Goal: Obtain resource: Obtain resource

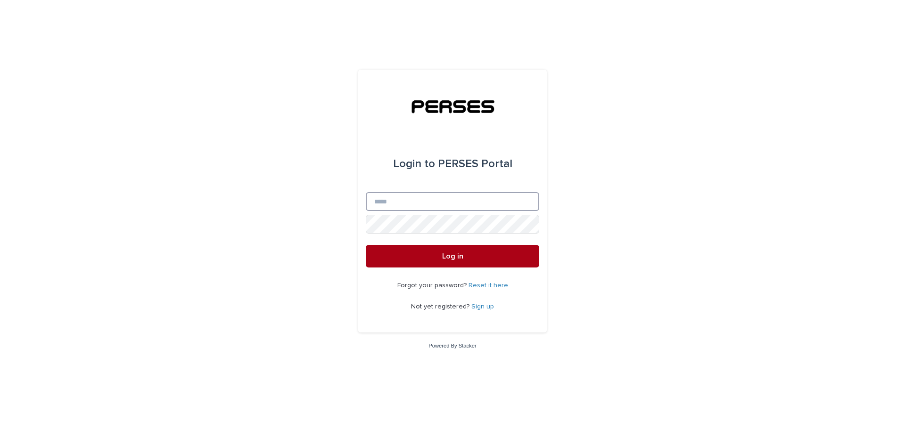
type input "**********"
click at [420, 263] on button "Log in" at bounding box center [452, 256] width 173 height 23
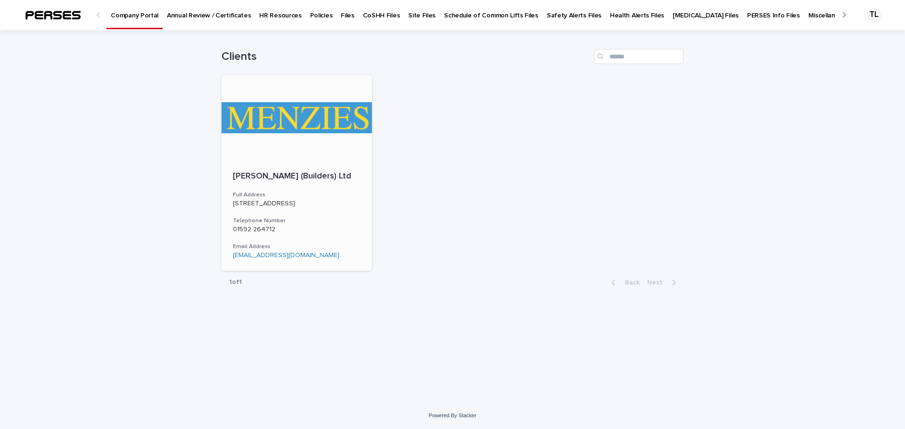
click at [297, 124] on div at bounding box center [297, 117] width 150 height 85
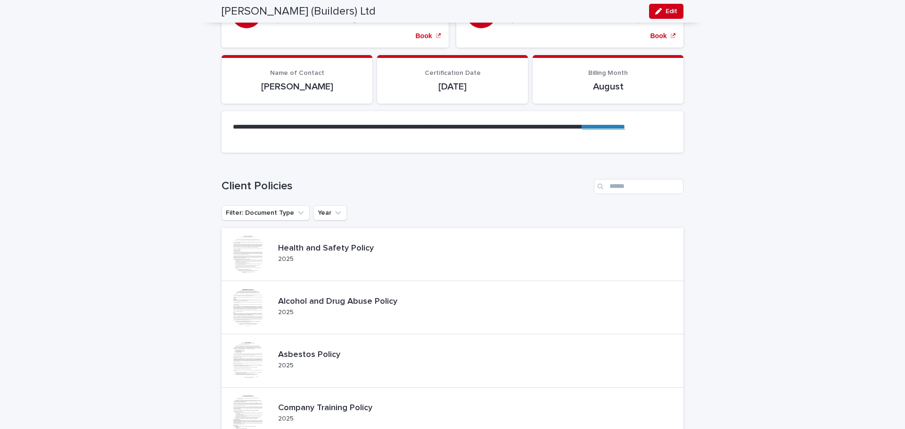
scroll to position [424, 0]
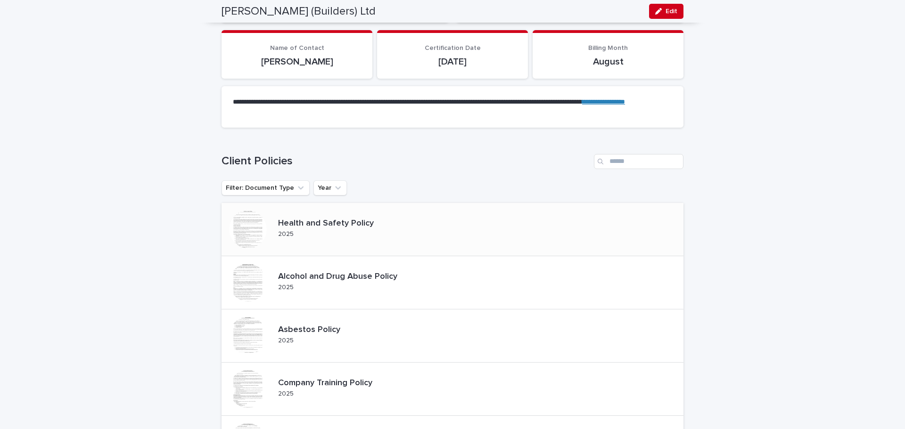
click at [331, 219] on p "Health and Safety Policy" at bounding box center [333, 224] width 111 height 10
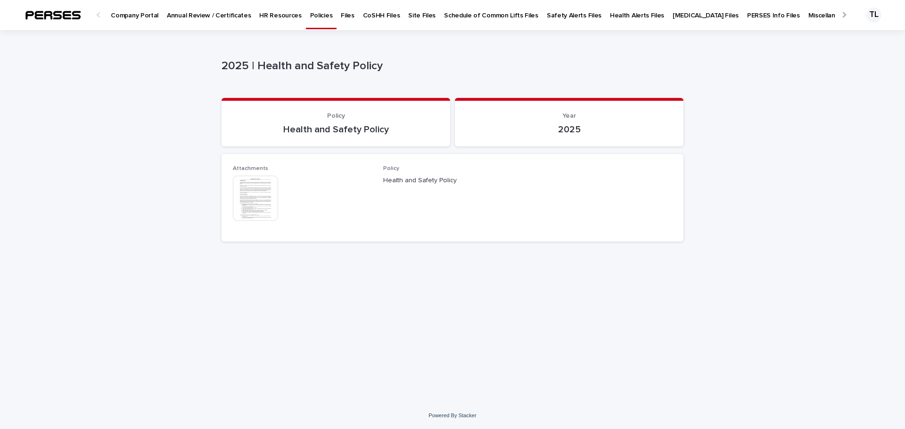
click at [262, 196] on img at bounding box center [255, 198] width 45 height 45
